Goal: Find contact information

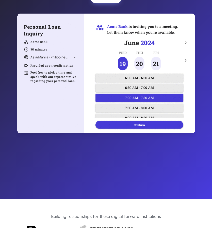
click at [121, 127] on div at bounding box center [106, 74] width 153 height 110
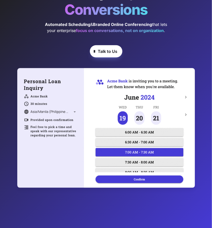
scroll to position [73, 0]
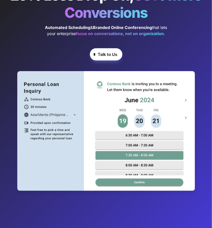
click at [106, 53] on strong "Talk to Us" at bounding box center [108, 54] width 20 height 5
